Goal: Browse casually: Explore the website without a specific task or goal

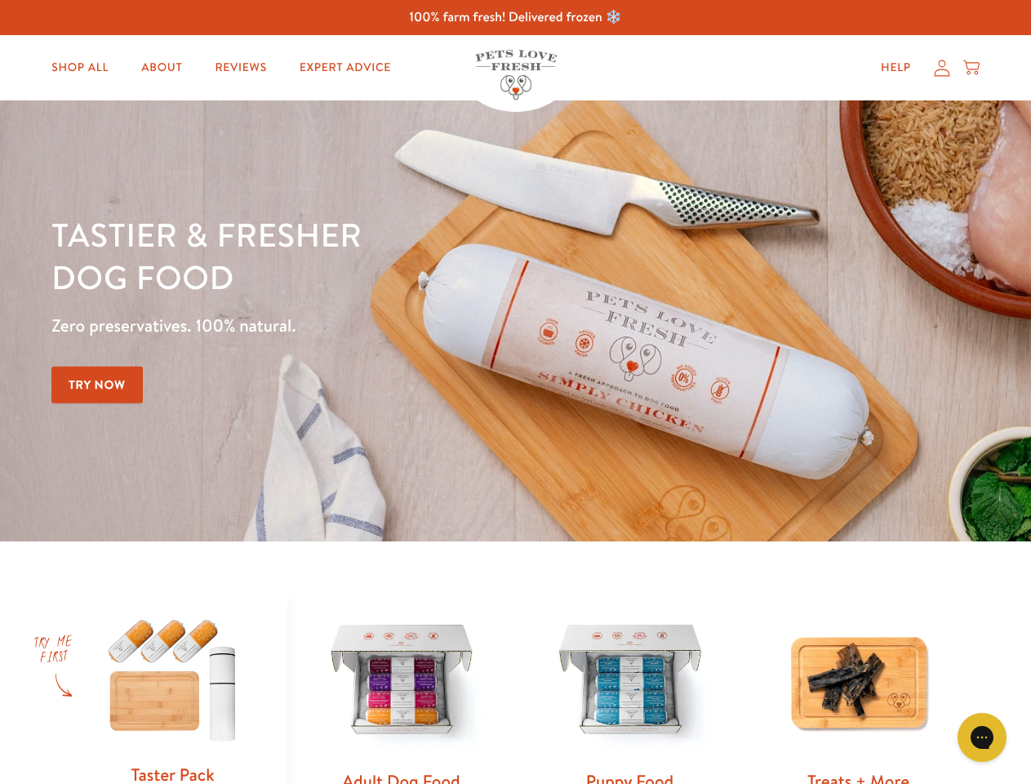
click at [515, 392] on div "Tastier & fresher dog food Zero preservatives. 100% natural. Try Now" at bounding box center [360, 321] width 619 height 216
click at [982, 737] on icon "Gorgias live chat" at bounding box center [982, 737] width 16 height 16
